Goal: Find specific page/section: Find specific page/section

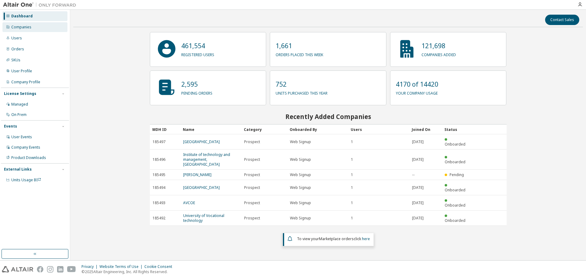
click at [31, 26] on div "Companies" at bounding box center [34, 27] width 65 height 10
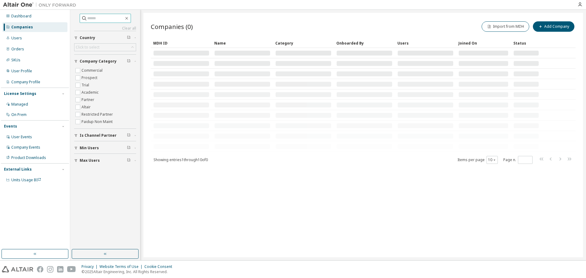
click at [100, 19] on input "text" at bounding box center [105, 18] width 37 height 6
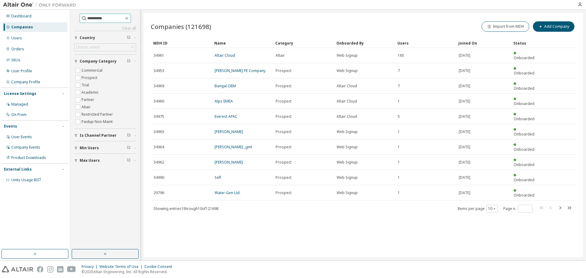
type input "**********"
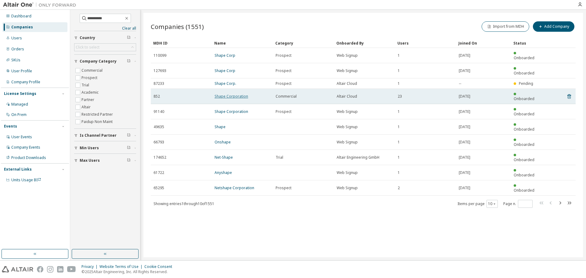
click at [224, 94] on link "Shape Corporation" at bounding box center [232, 96] width 34 height 5
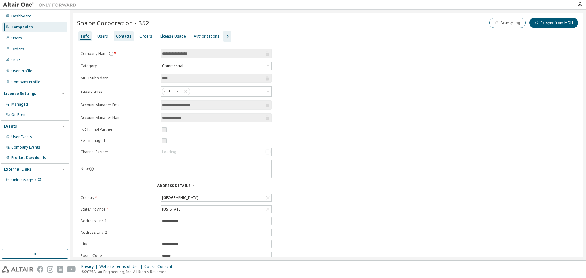
click at [121, 36] on div "Contacts" at bounding box center [124, 36] width 16 height 5
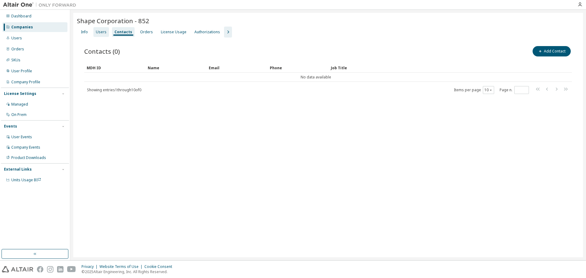
click at [106, 33] on div "Users" at bounding box center [101, 32] width 16 height 10
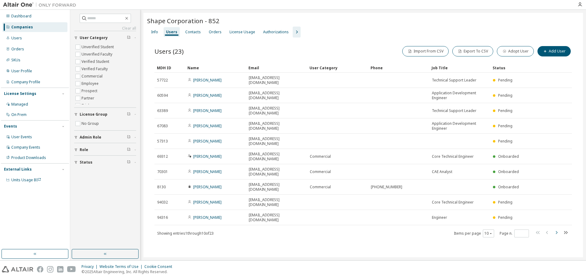
click at [555, 229] on icon "button" at bounding box center [556, 232] width 7 height 7
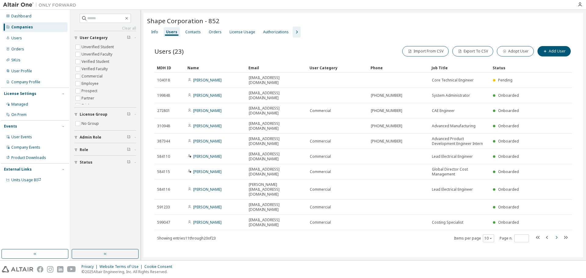
click at [558, 234] on icon "button" at bounding box center [556, 237] width 7 height 7
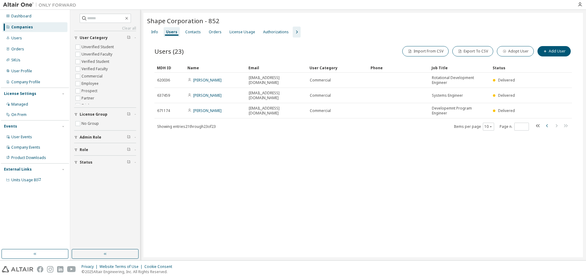
click at [548, 122] on icon "button" at bounding box center [547, 125] width 7 height 7
type input "*"
